Goal: Information Seeking & Learning: Learn about a topic

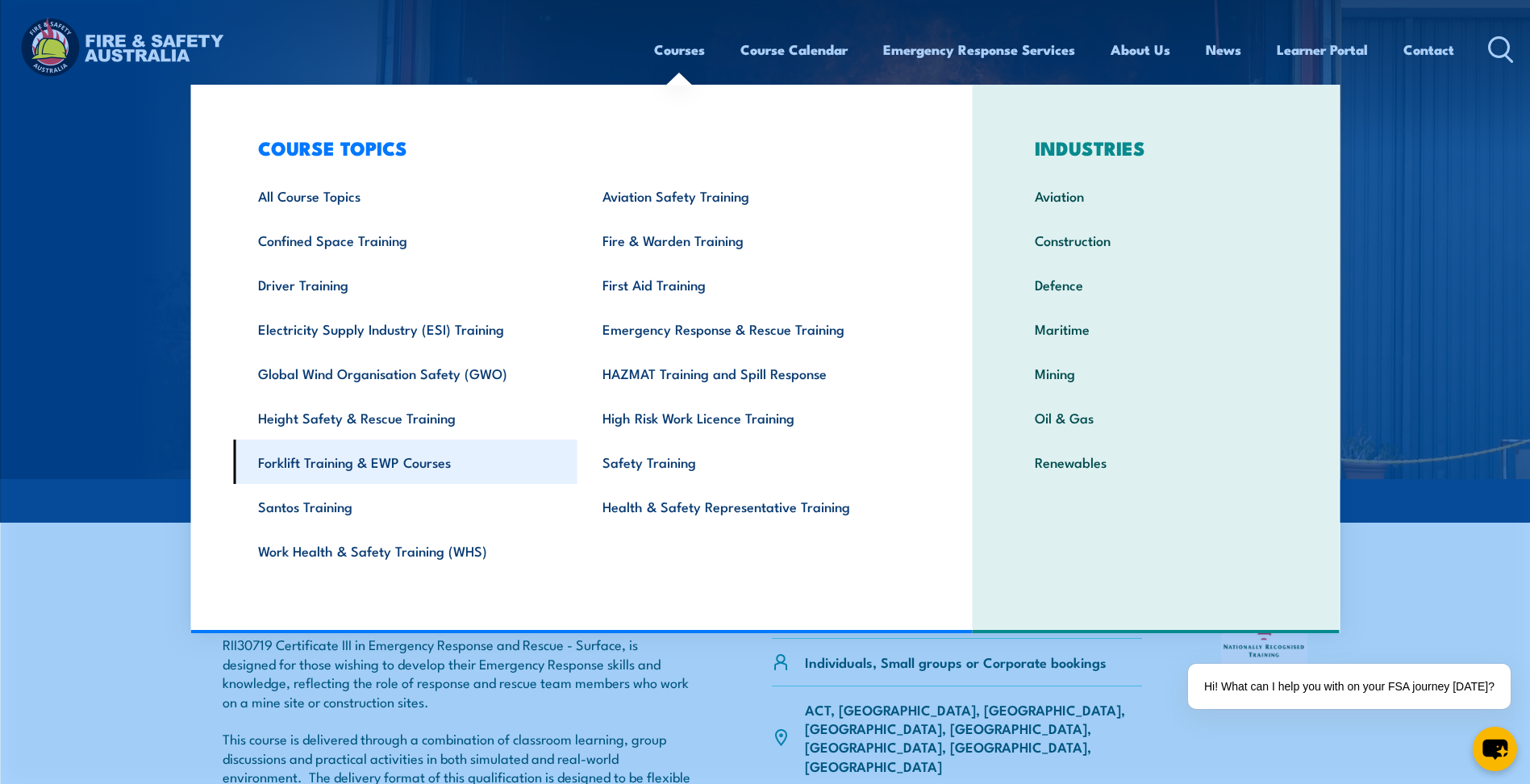
click at [358, 460] on link "Forklift Training & EWP Courses" at bounding box center [405, 461] width 344 height 44
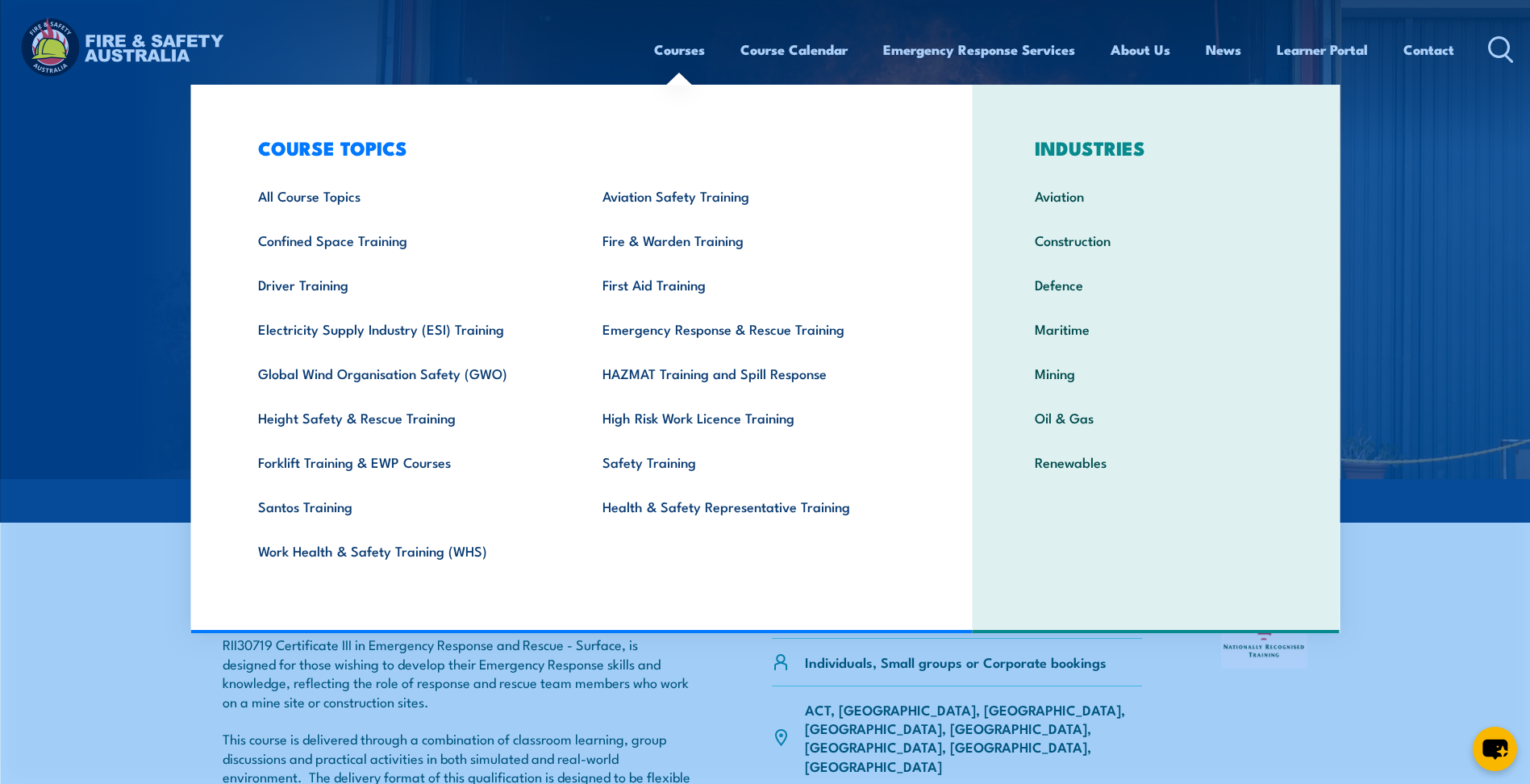
click at [676, 50] on link "Courses" at bounding box center [679, 50] width 51 height 43
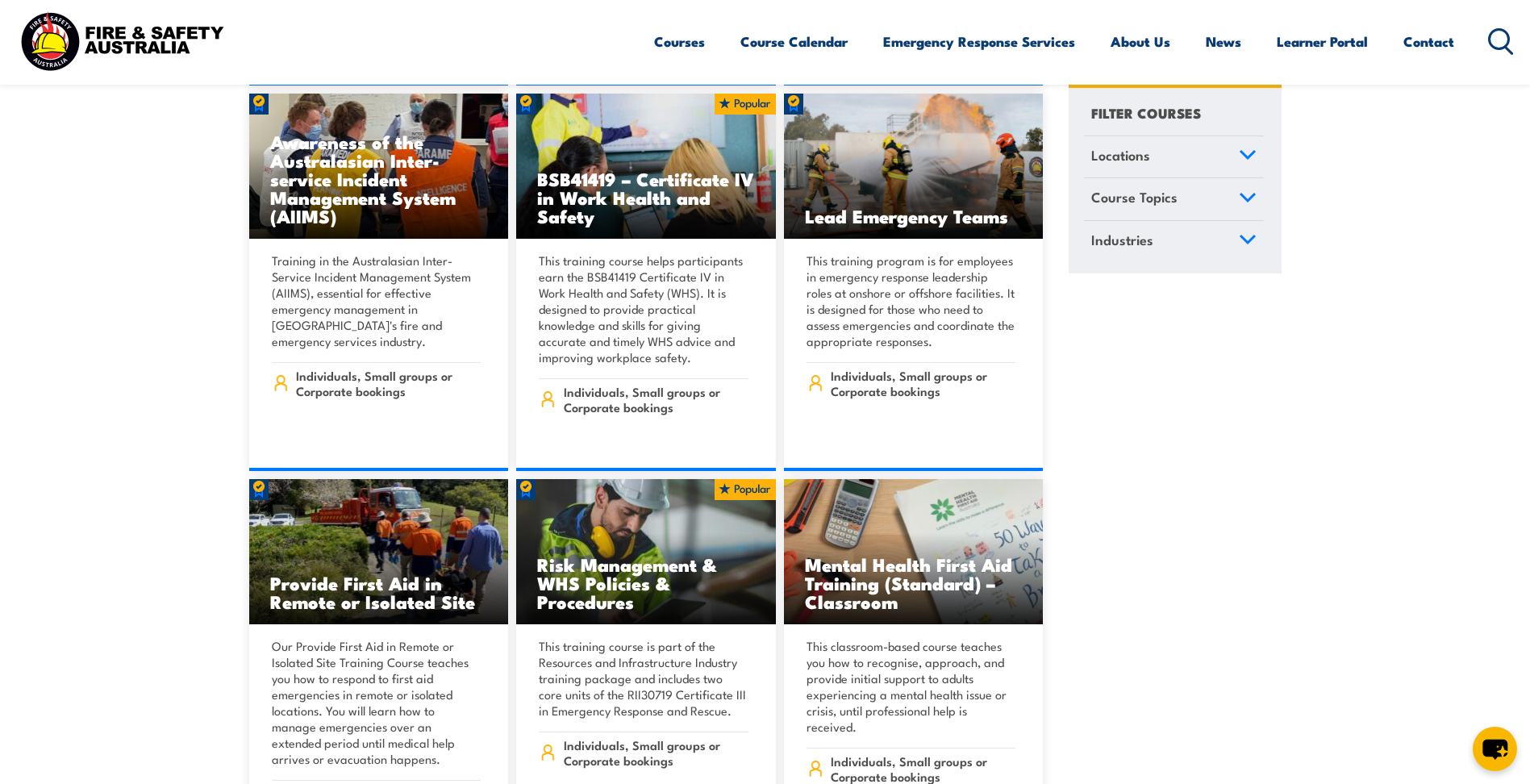
scroll to position [10533, 0]
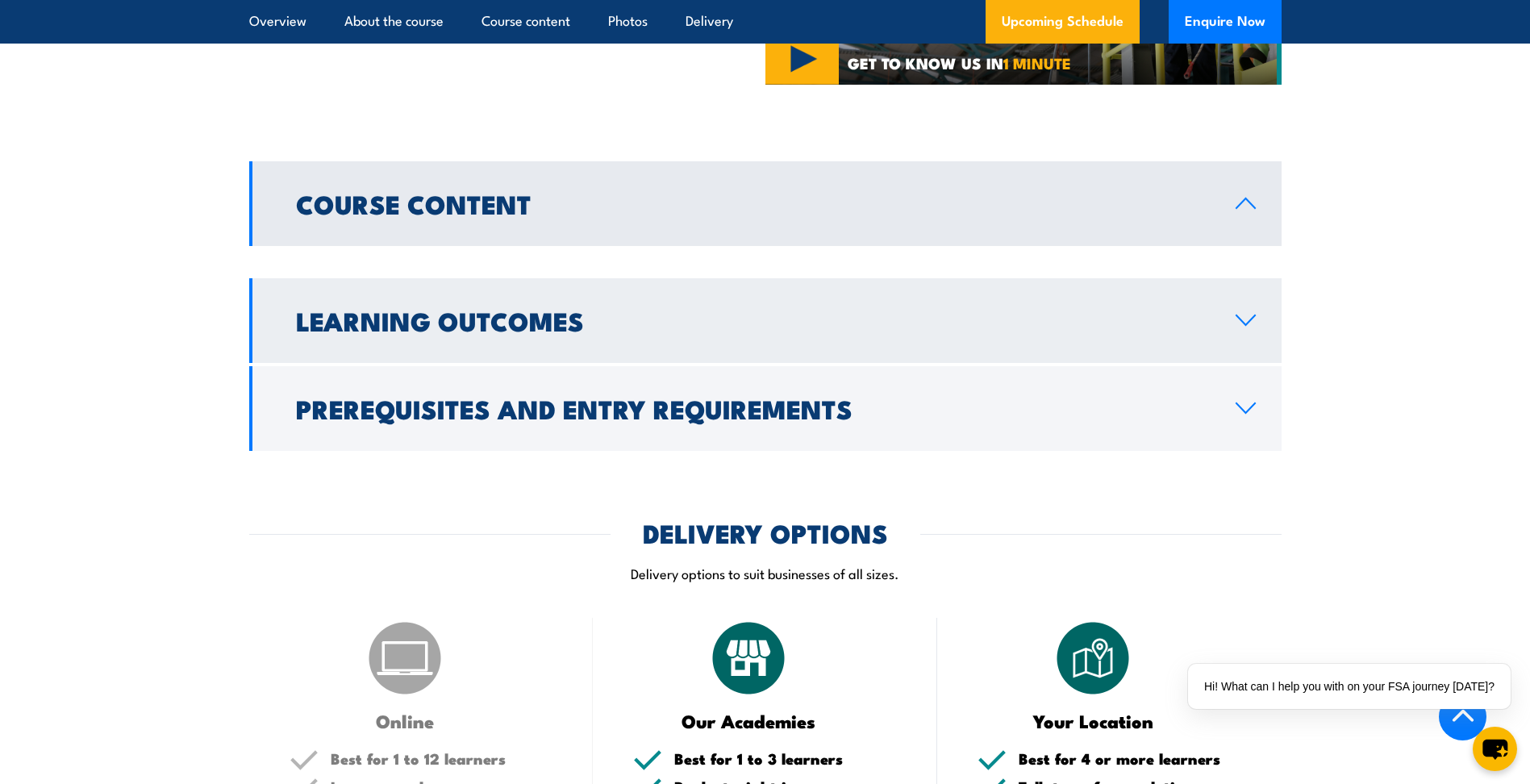
scroll to position [1498, 0]
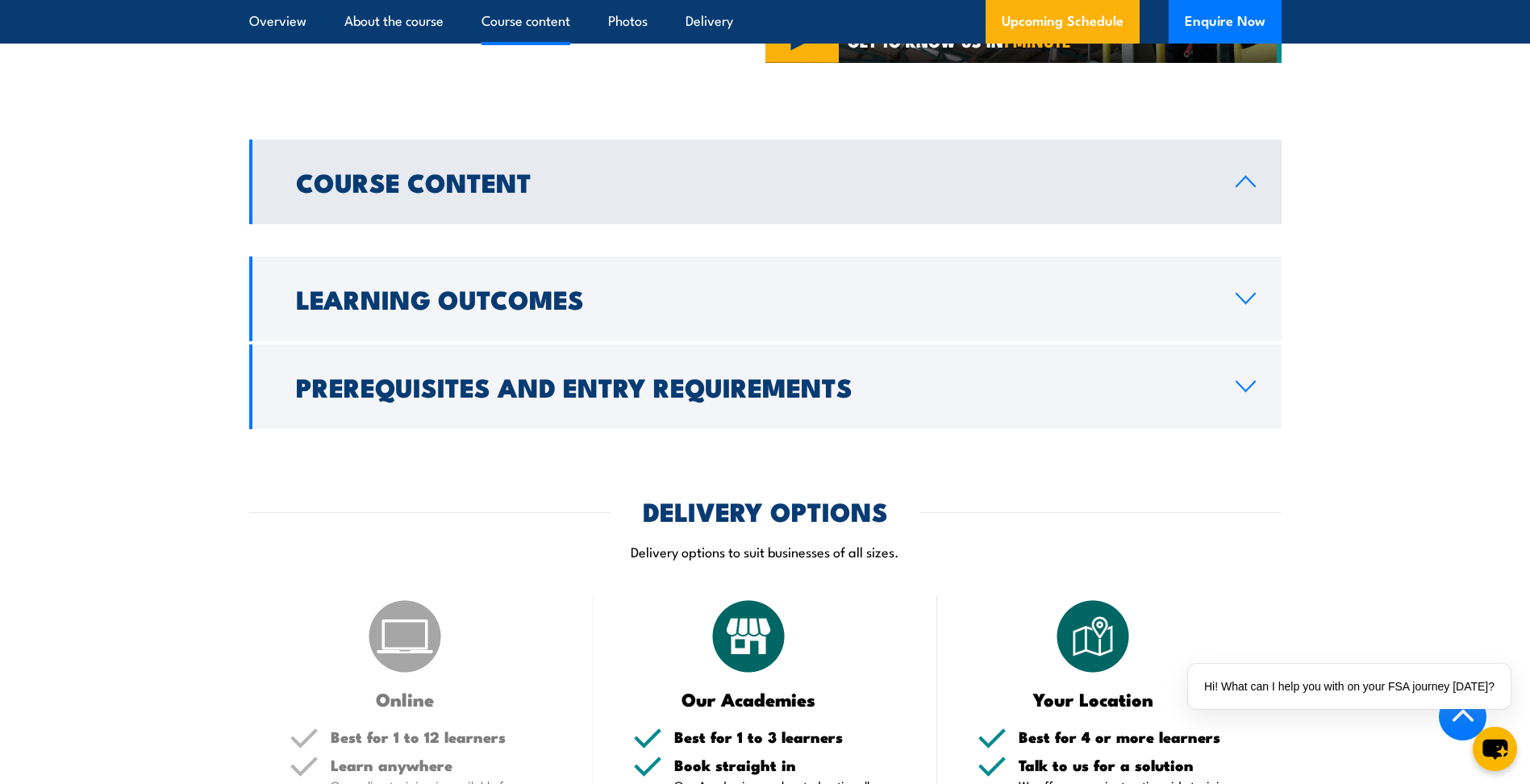
click at [1240, 184] on icon at bounding box center [1245, 182] width 22 height 13
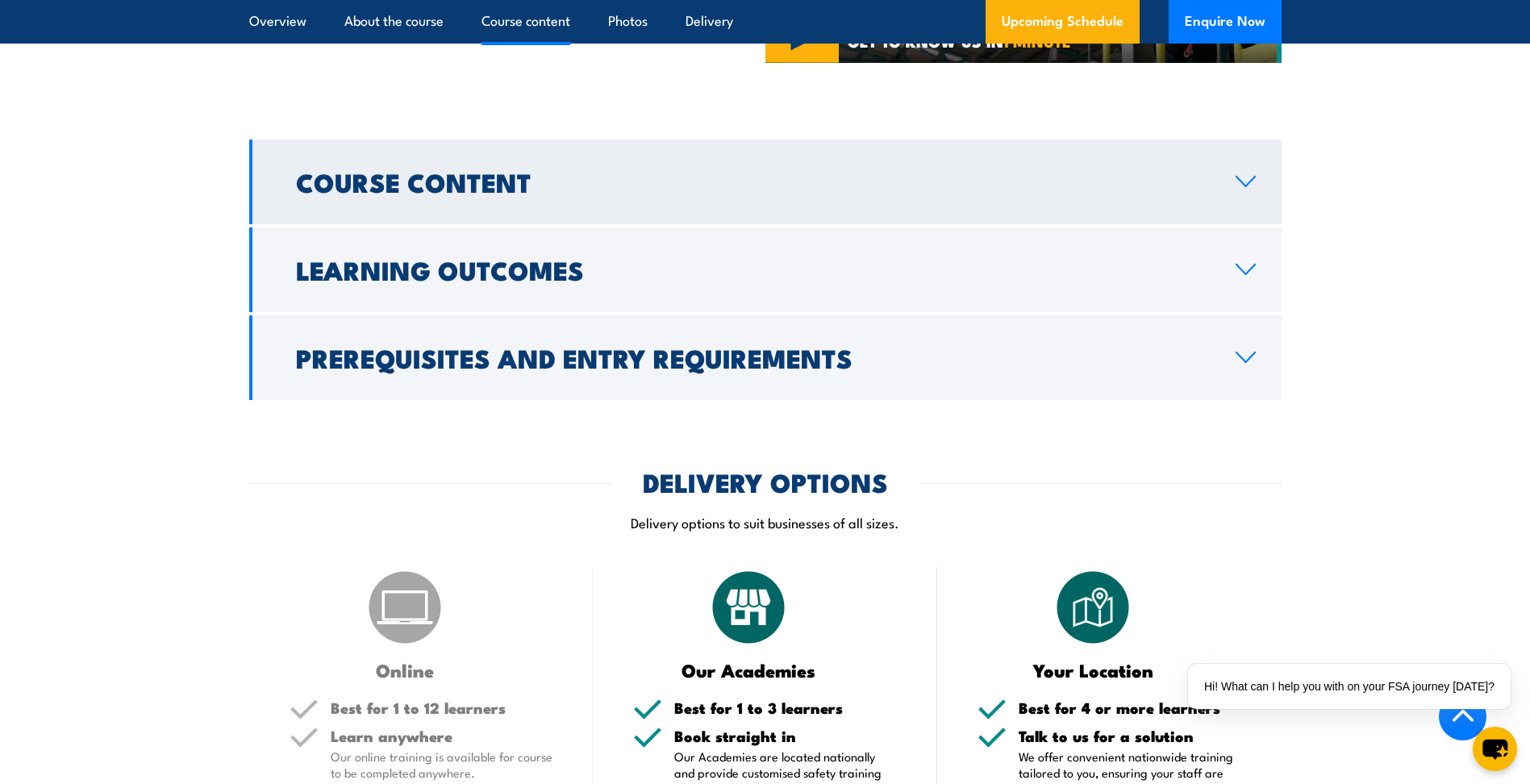
click at [1240, 184] on icon at bounding box center [1245, 182] width 22 height 13
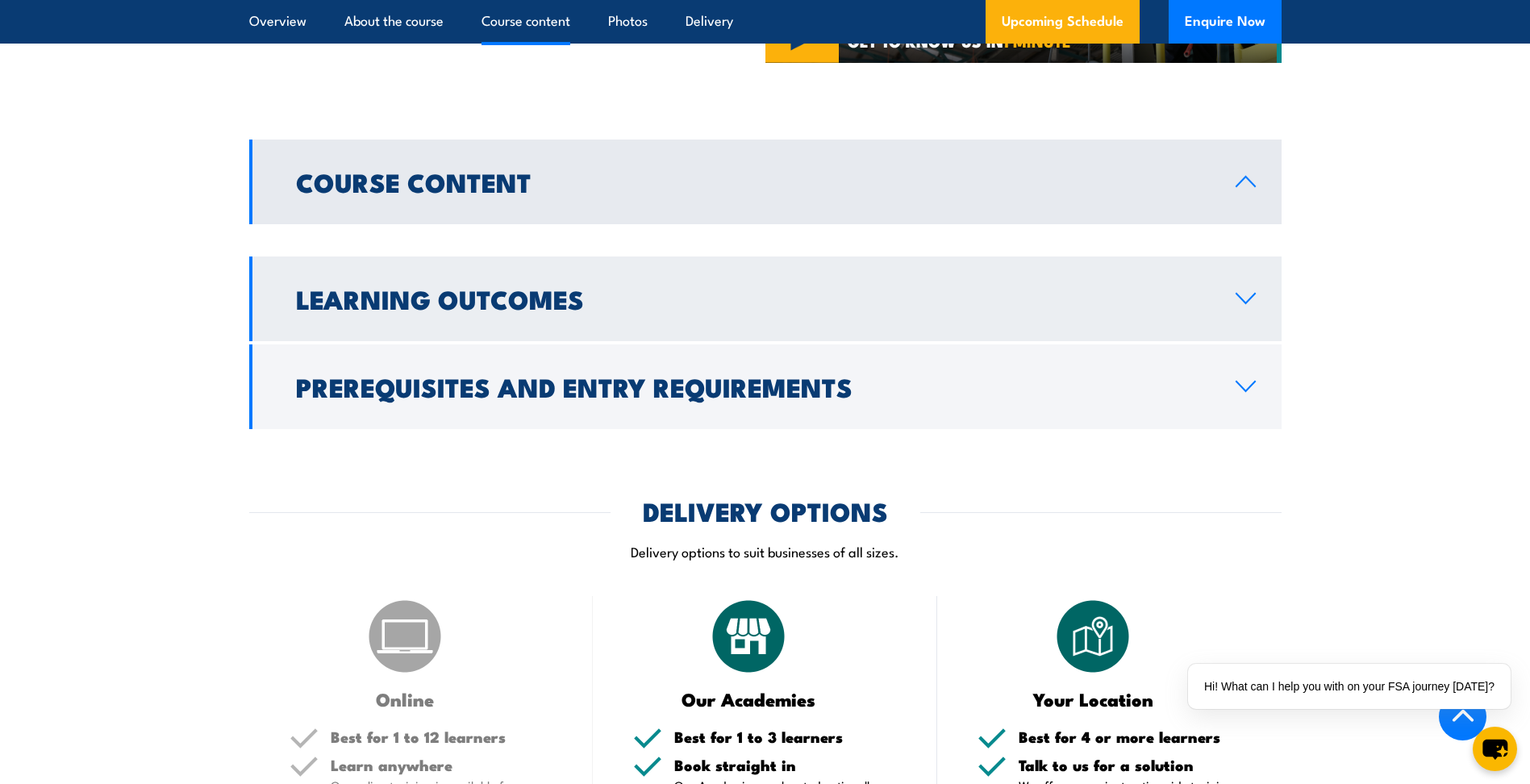
click at [1247, 304] on icon at bounding box center [1245, 299] width 22 height 13
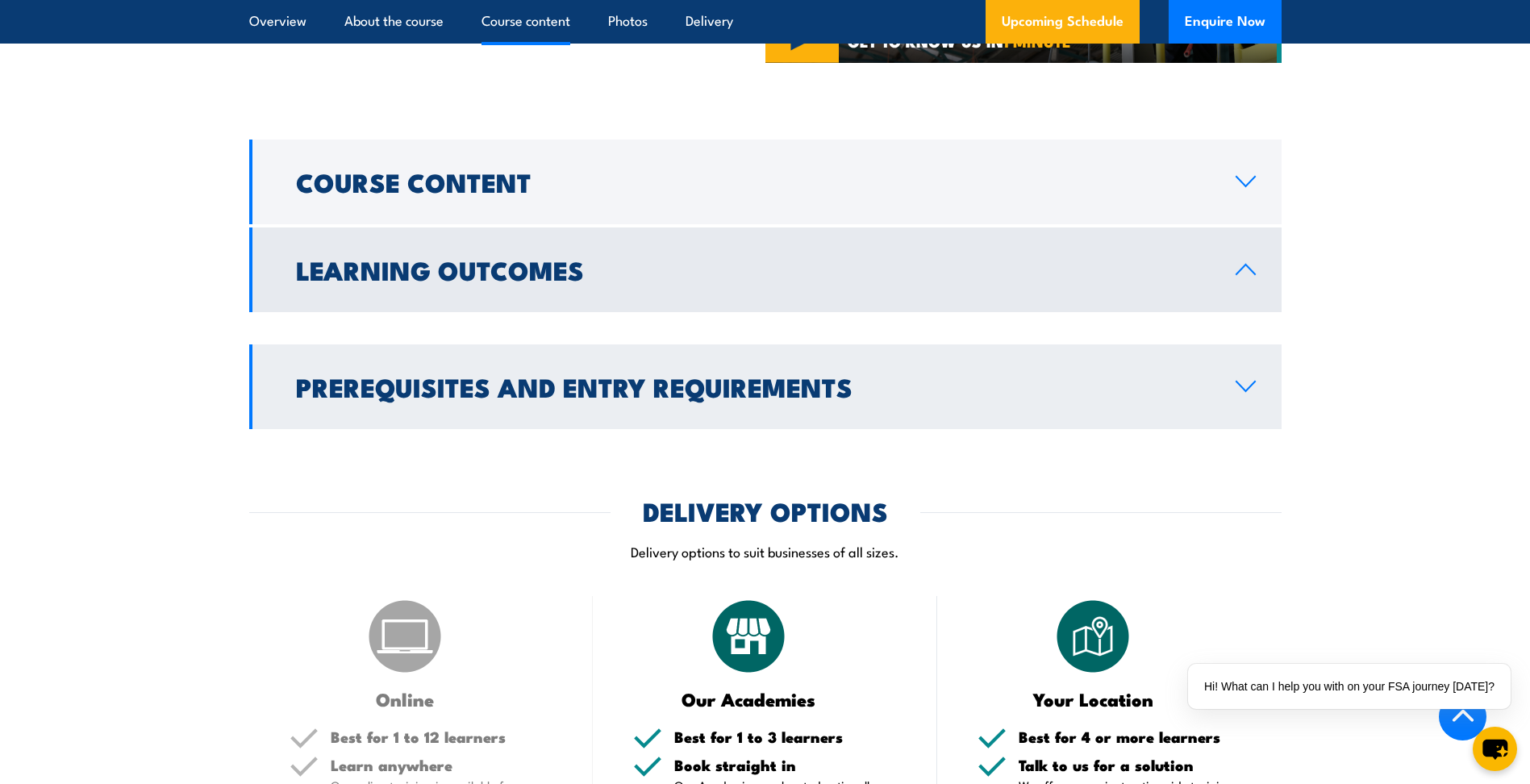
click at [1245, 382] on icon at bounding box center [1245, 387] width 22 height 13
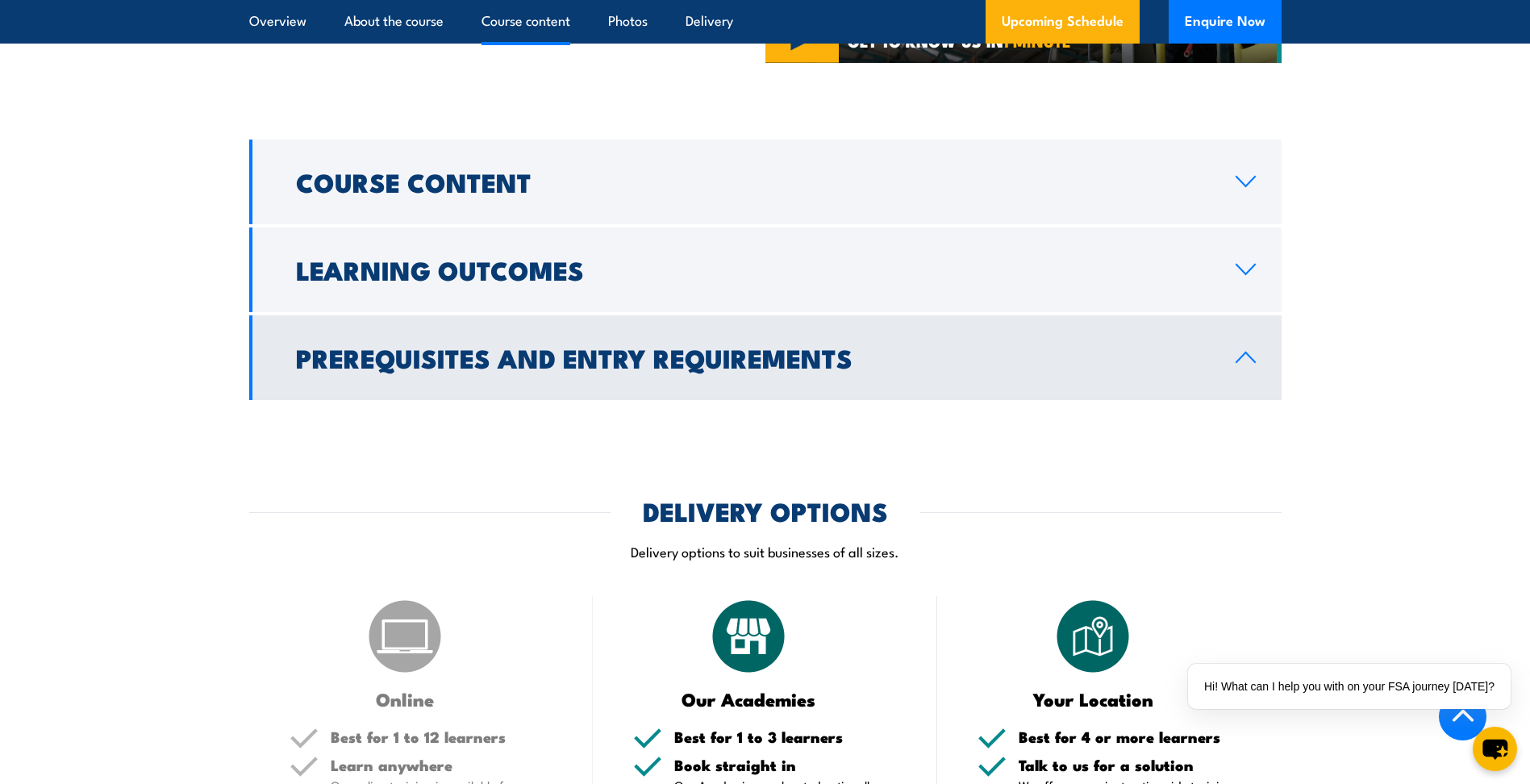
click at [1245, 382] on link "Prerequisites and Entry Requirements" at bounding box center [765, 358] width 1032 height 85
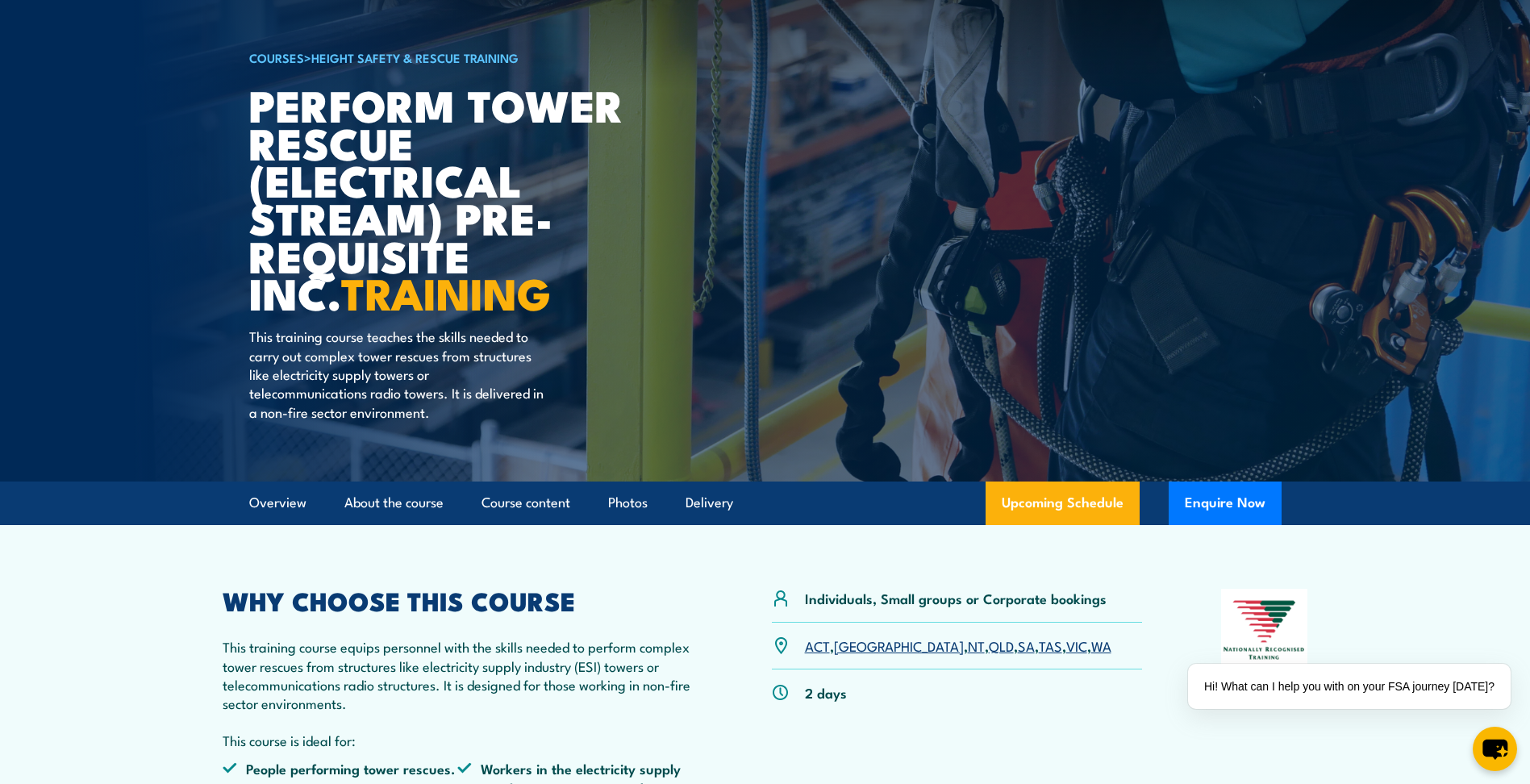
scroll to position [0, 0]
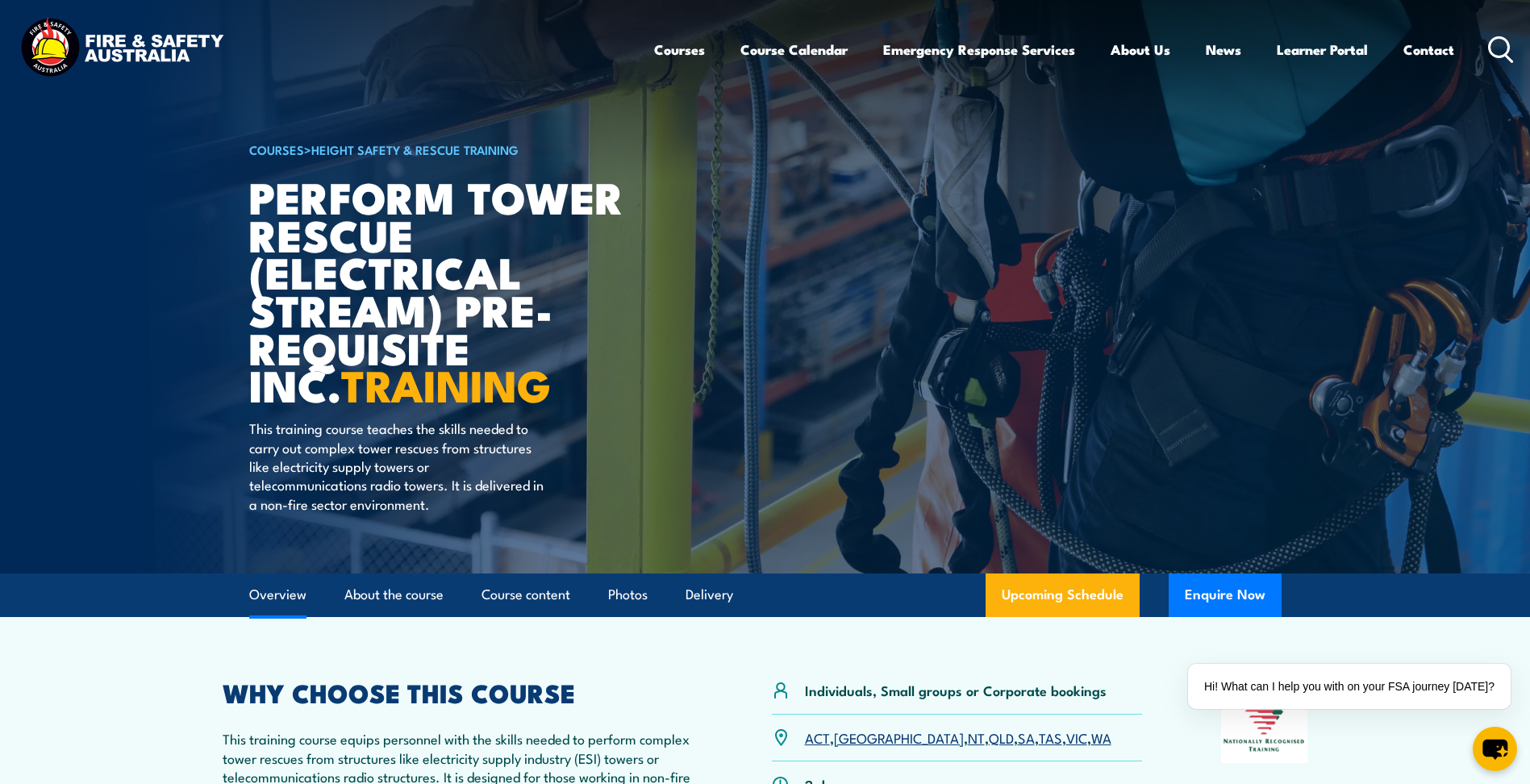
click at [287, 603] on link "Overview" at bounding box center [277, 595] width 57 height 43
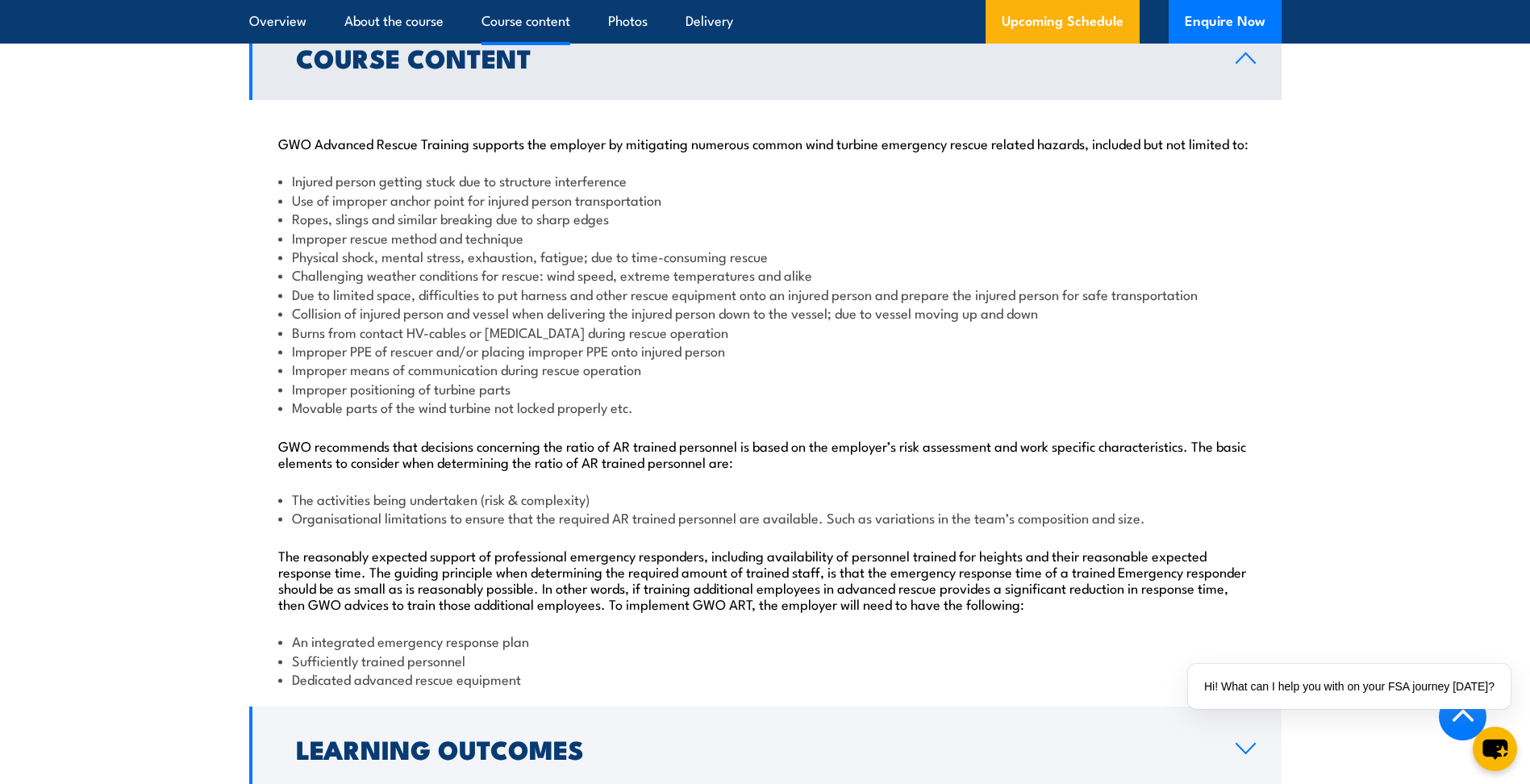
scroll to position [1496, 0]
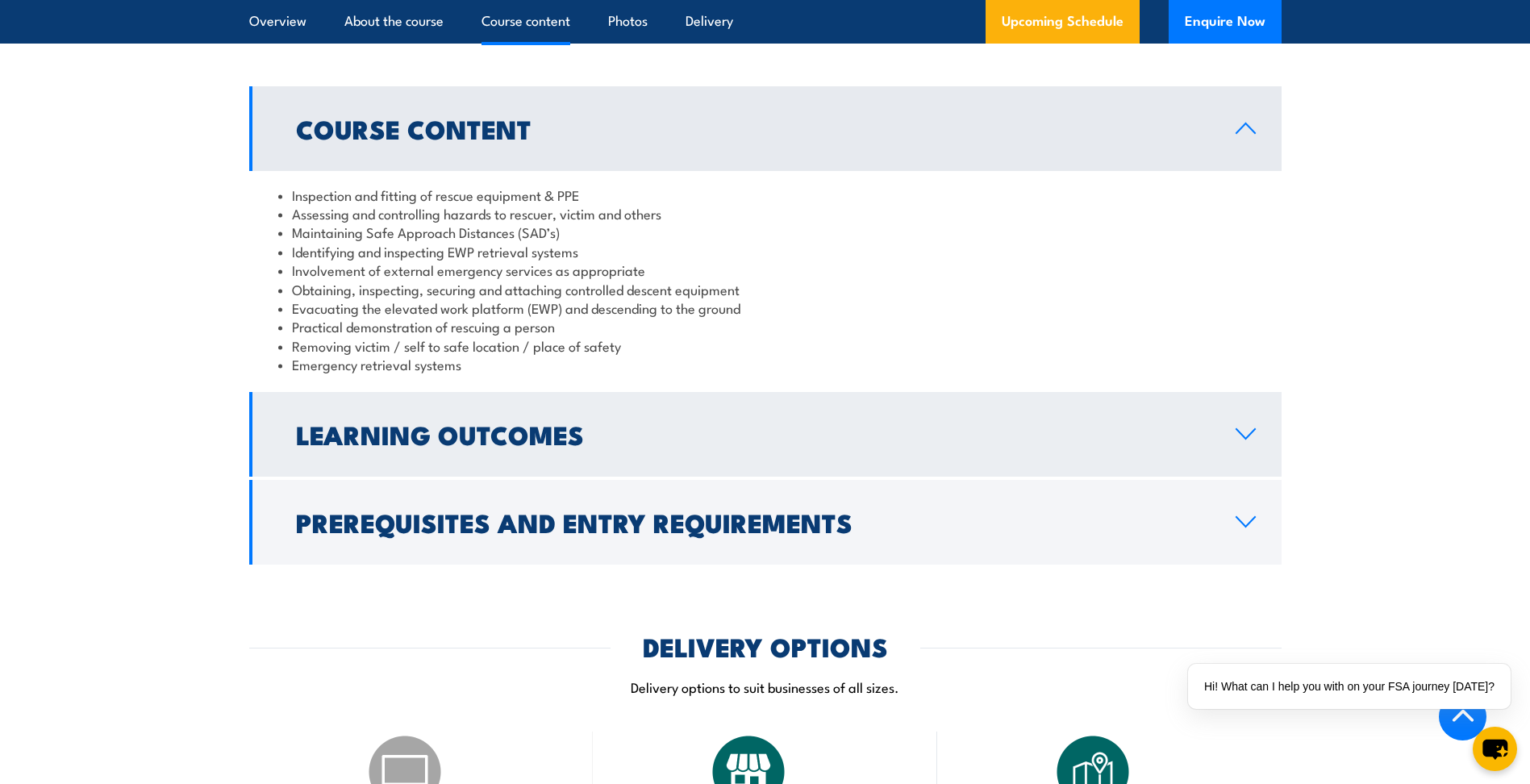
scroll to position [1446, 0]
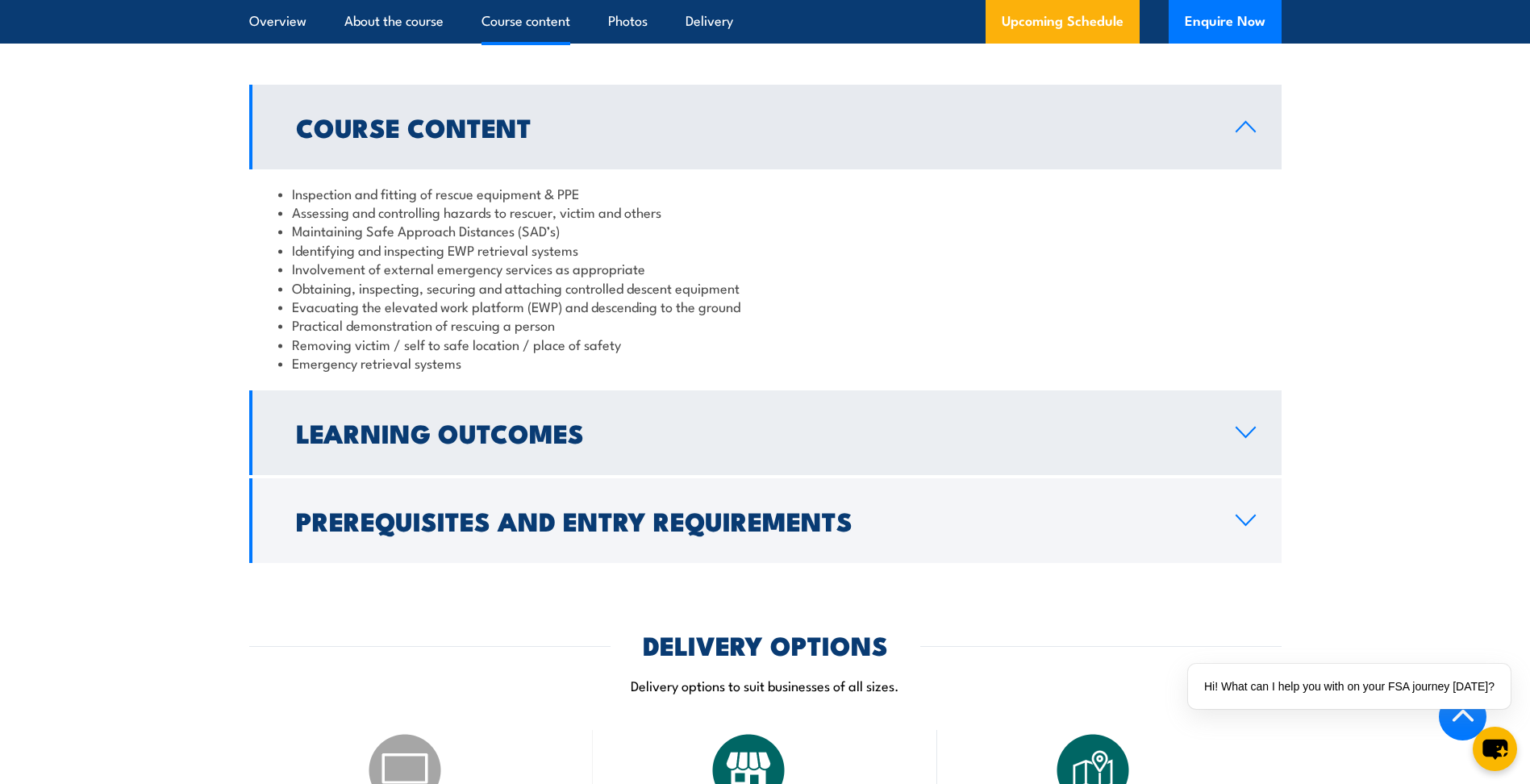
click at [1245, 435] on icon at bounding box center [1245, 432] width 22 height 13
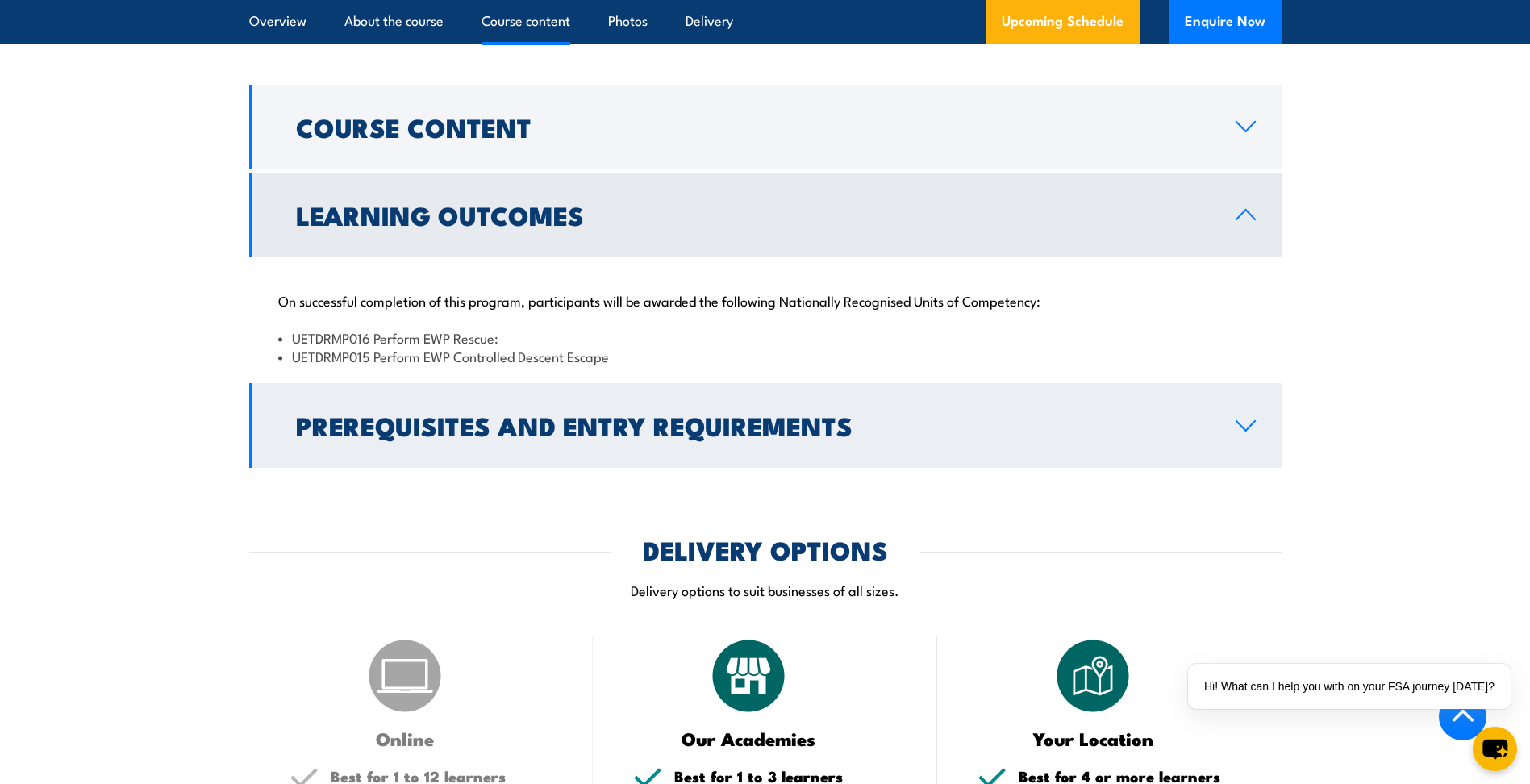
click at [1228, 421] on link "Prerequisites and Entry Requirements" at bounding box center [765, 426] width 1032 height 85
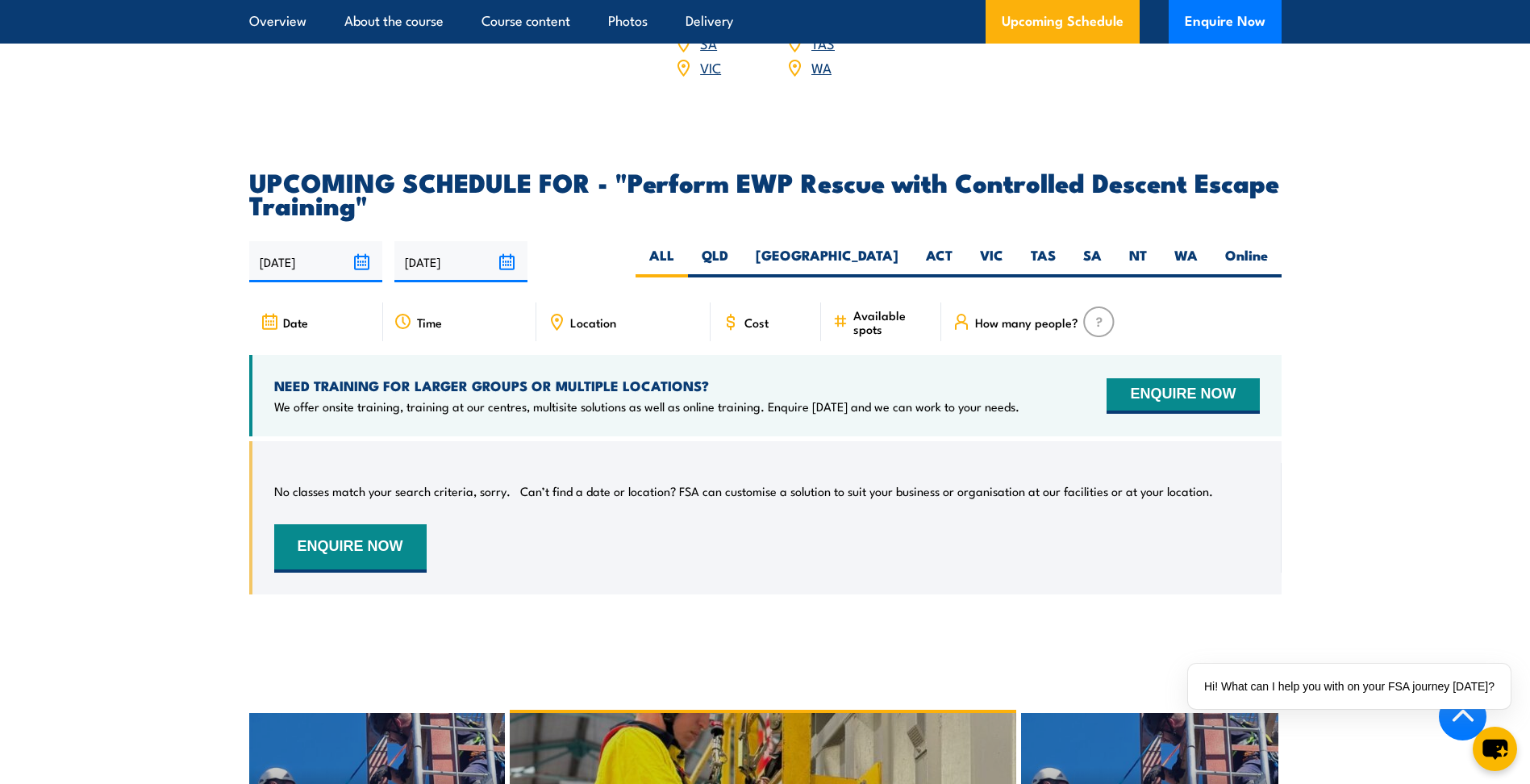
scroll to position [2730, 0]
click at [742, 246] on label "QLD" at bounding box center [714, 261] width 54 height 32
click at [738, 246] on input "QLD" at bounding box center [733, 251] width 11 height 11
radio input "true"
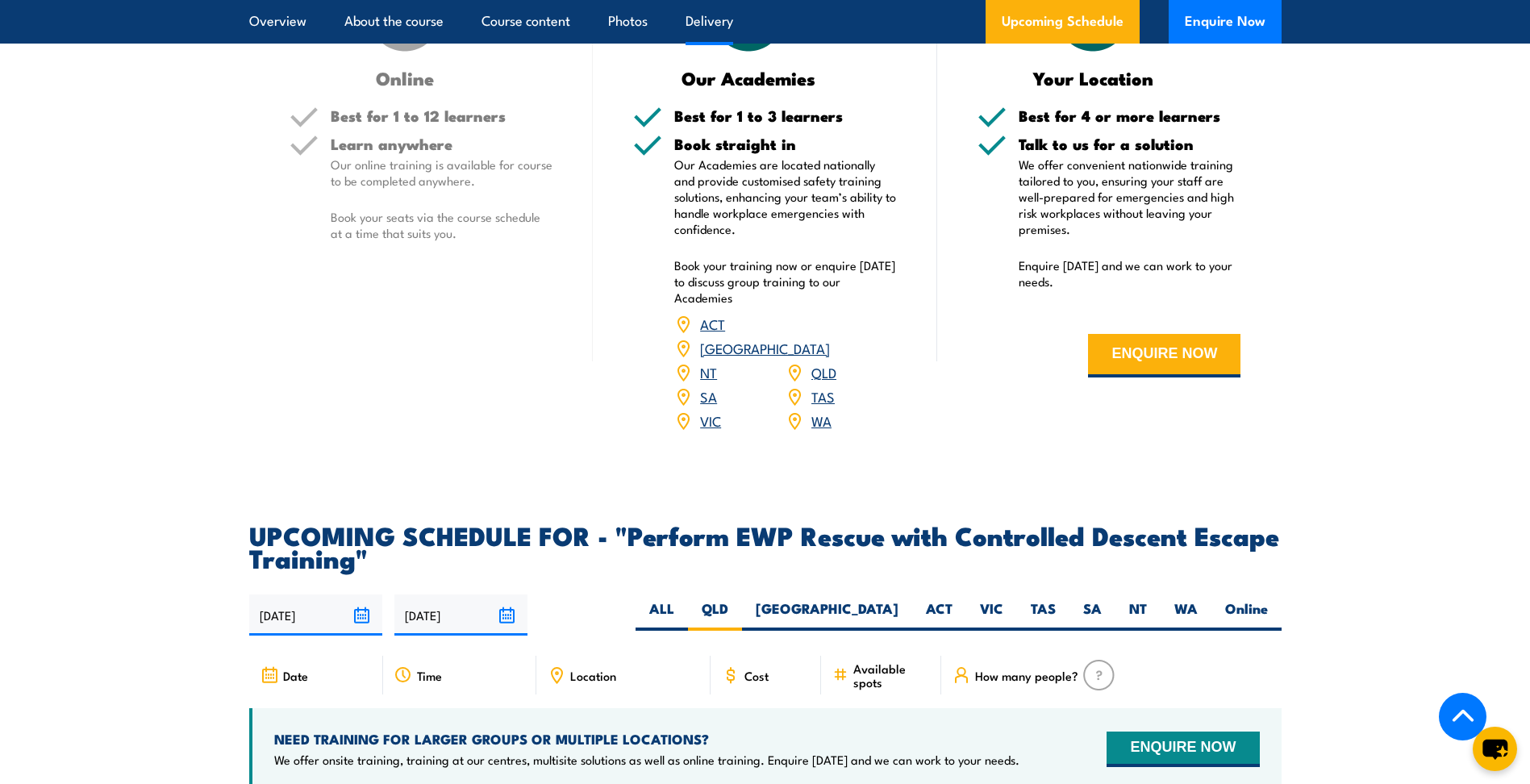
scroll to position [2064, 0]
